Goal: Task Accomplishment & Management: Use online tool/utility

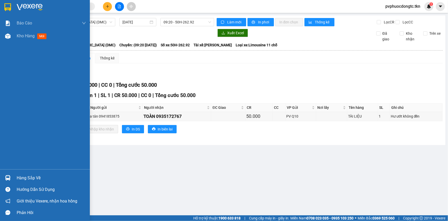
click at [21, 175] on div "Hàng sắp về" at bounding box center [51, 178] width 69 height 8
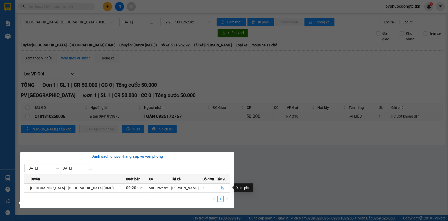
click at [222, 187] on icon "file-done" at bounding box center [222, 188] width 3 height 4
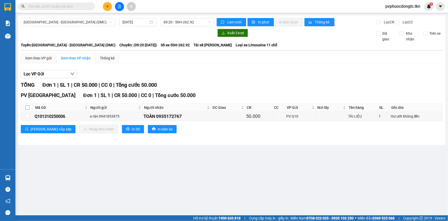
click at [29, 108] on input "checkbox" at bounding box center [27, 107] width 4 height 4
checkbox input "true"
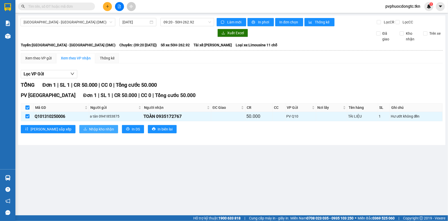
click at [89, 130] on span "Nhập kho nhận" at bounding box center [101, 129] width 25 height 6
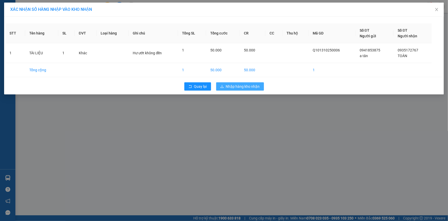
click at [258, 85] on span "Nhập hàng kho nhận" at bounding box center [243, 86] width 34 height 6
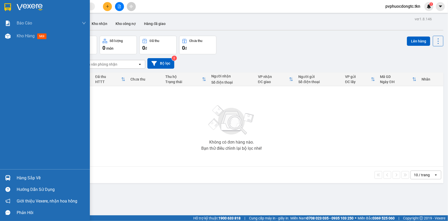
click at [28, 177] on div "Hàng sắp về" at bounding box center [51, 178] width 69 height 8
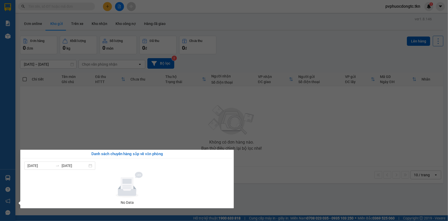
click at [119, 111] on section "Kết quả tìm kiếm ( 0 ) Bộ lọc No Data pvphuocdongtc.tkn 1 Báo cáo Mẫu 1: Báo cá…" at bounding box center [224, 110] width 448 height 221
